Goal: Information Seeking & Learning: Learn about a topic

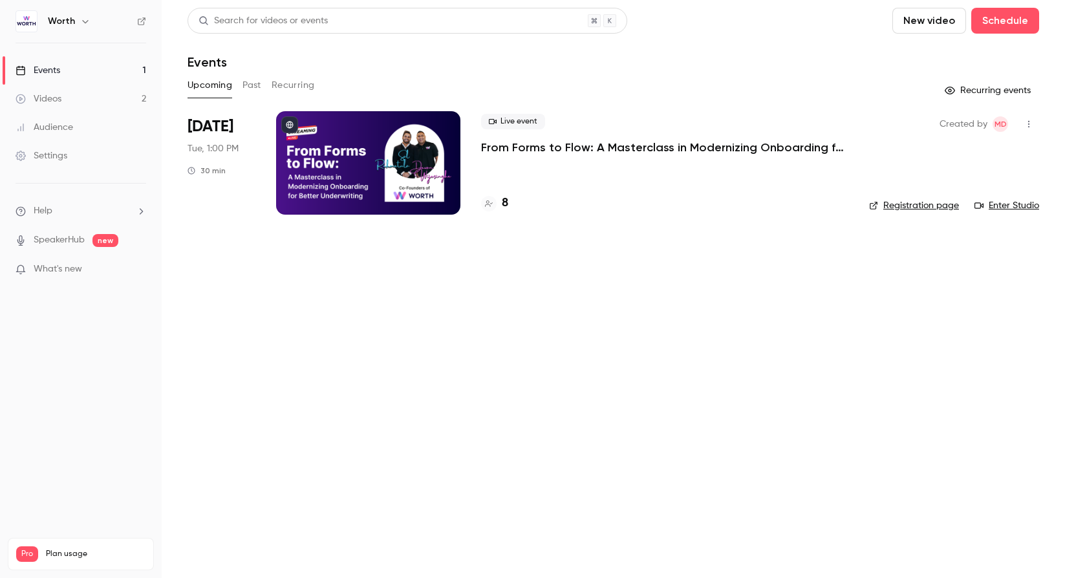
click at [435, 284] on main "Search for videos or events New video Schedule Events Upcoming Past Recurring R…" at bounding box center [613, 289] width 903 height 578
click at [118, 100] on link "Videos 2" at bounding box center [81, 99] width 162 height 28
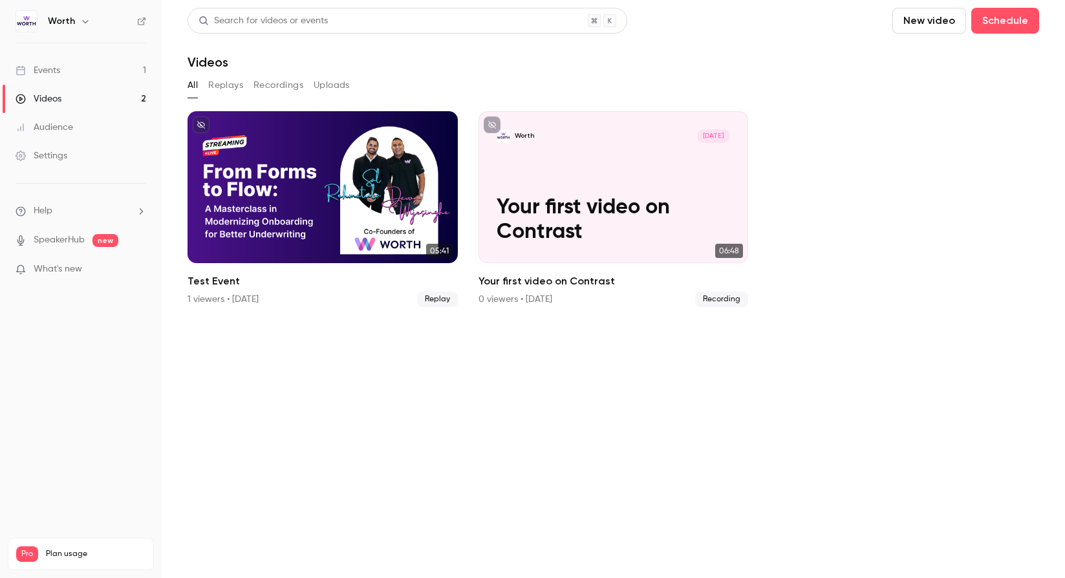
click at [114, 72] on link "Events 1" at bounding box center [81, 70] width 162 height 28
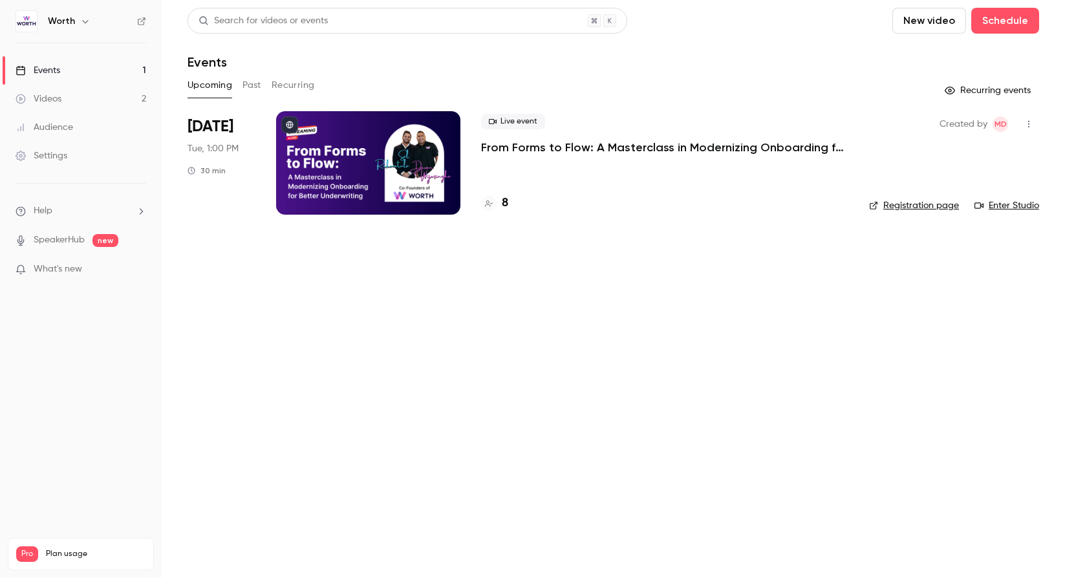
click at [381, 312] on main "Search for videos or events New video Schedule Events Upcoming Past Recurring R…" at bounding box center [613, 289] width 903 height 578
click at [267, 318] on main "Search for videos or events New video Schedule Events Upcoming Past Recurring R…" at bounding box center [613, 289] width 903 height 578
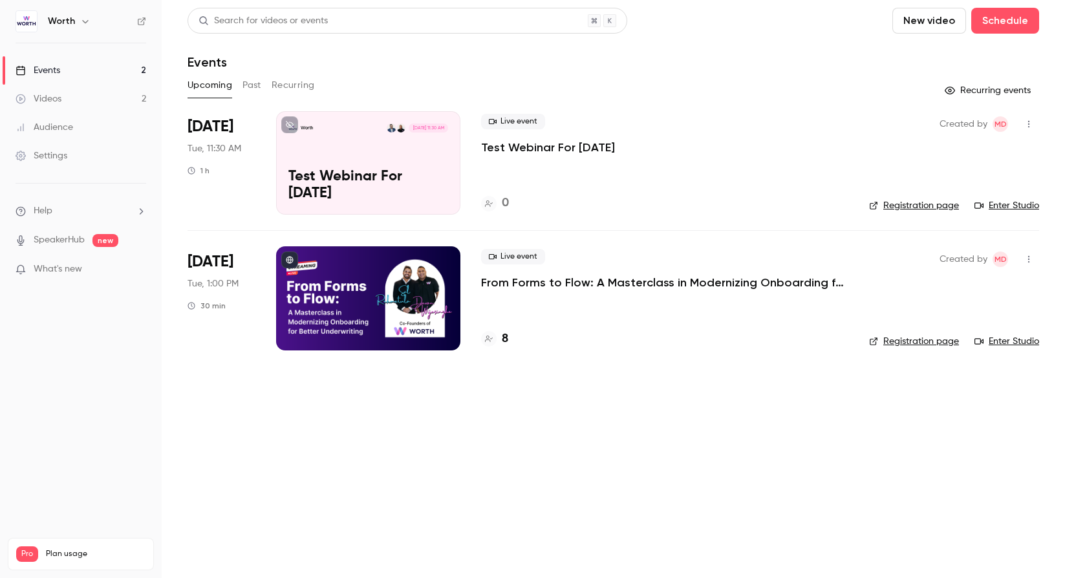
click at [526, 153] on p "Test Webinar For [DATE]" at bounding box center [548, 148] width 134 height 16
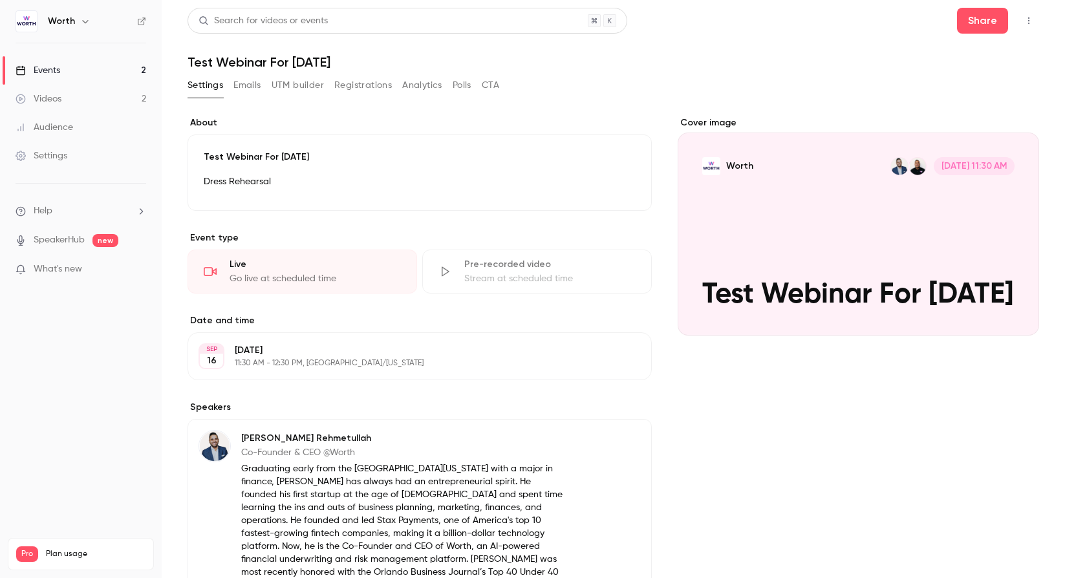
click at [656, 426] on div "About Test Webinar For [DATE] Dress Rehearsal Edit Event type Live Go live at s…" at bounding box center [614, 503] width 852 height 775
click at [72, 68] on link "Events 2" at bounding box center [81, 70] width 162 height 28
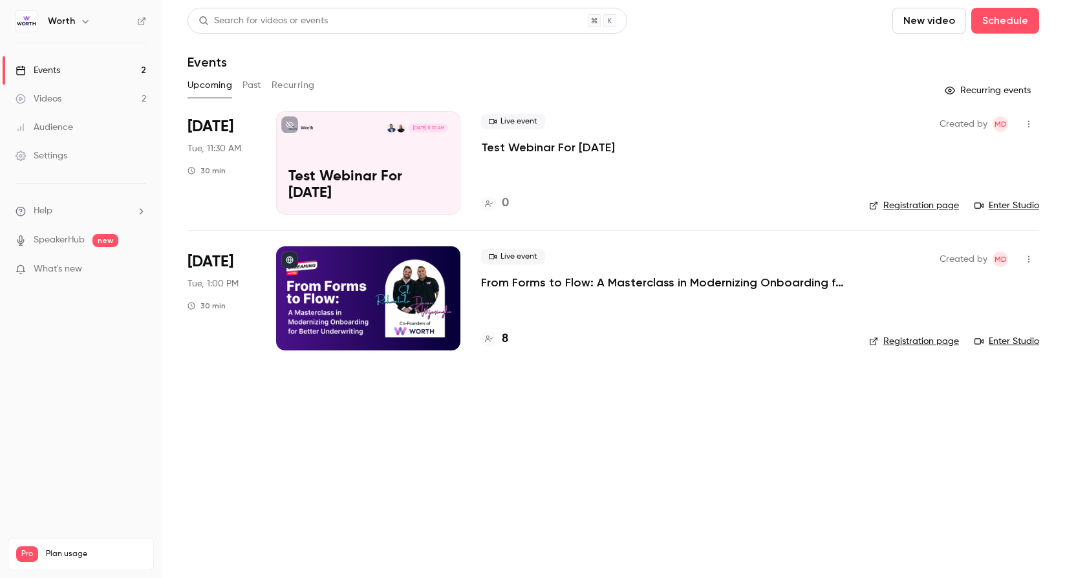
click at [607, 188] on div "Live event Test Webinar For Sept. 23 0" at bounding box center [664, 162] width 367 height 103
click at [918, 210] on link "Registration page" at bounding box center [914, 205] width 90 height 13
